Goal: Navigation & Orientation: Go to known website

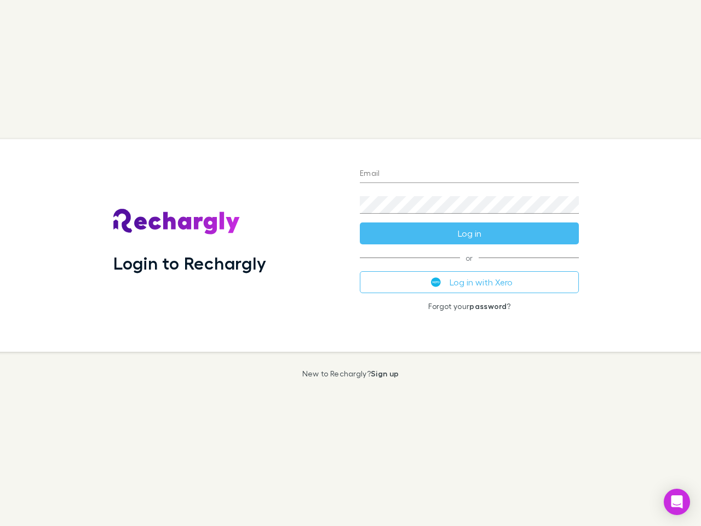
click at [350, 263] on div "Login to Rechargly" at bounding box center [228, 245] width 246 height 212
click at [469, 174] on input "Email" at bounding box center [469, 174] width 219 height 18
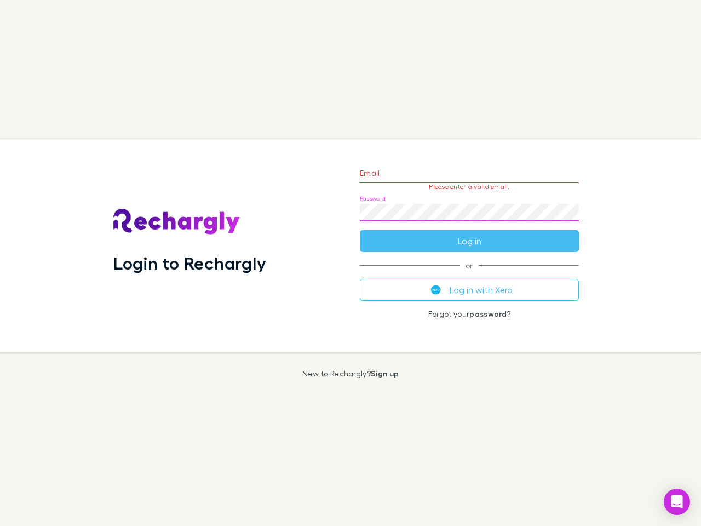
click at [469, 233] on form "Email Please enter a valid email. Password Log in" at bounding box center [469, 204] width 219 height 95
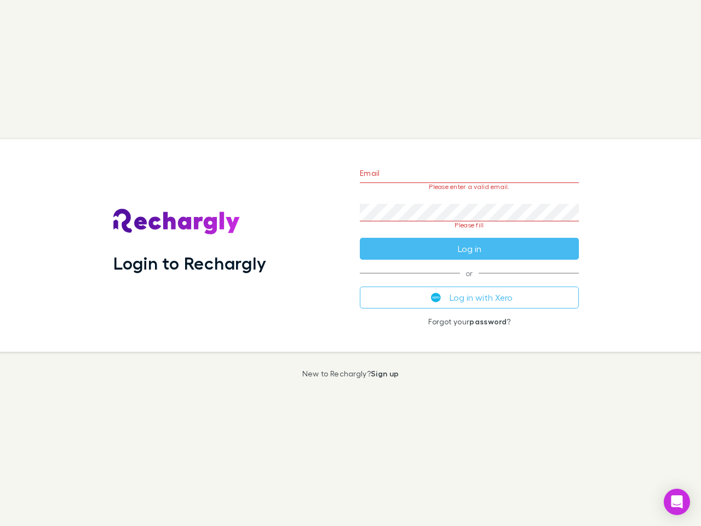
click at [469, 282] on div "Email Please enter a valid email. Password Please fill Log in or Log in with Xe…" at bounding box center [469, 245] width 237 height 212
click at [677, 502] on icon "Open Intercom Messenger" at bounding box center [677, 501] width 12 height 13
